Goal: Transaction & Acquisition: Purchase product/service

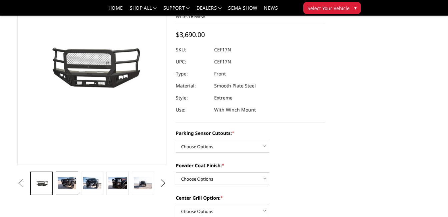
click at [66, 177] on img at bounding box center [67, 183] width 18 height 12
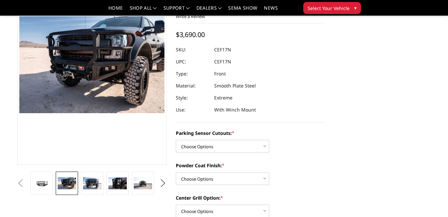
click at [26, 184] on button "Previous" at bounding box center [21, 183] width 10 height 10
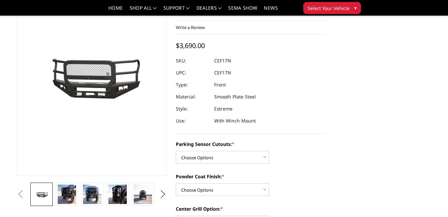
scroll to position [71, 0]
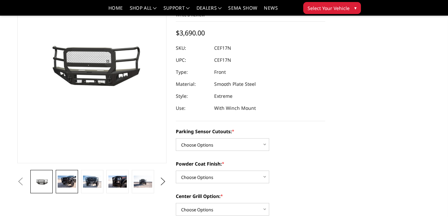
click at [66, 182] on img at bounding box center [67, 182] width 18 height 12
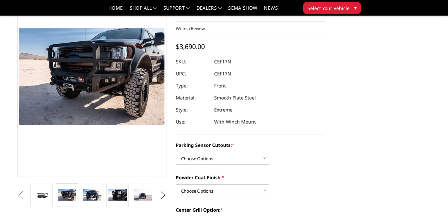
scroll to position [0, 0]
